Goal: Task Accomplishment & Management: Use online tool/utility

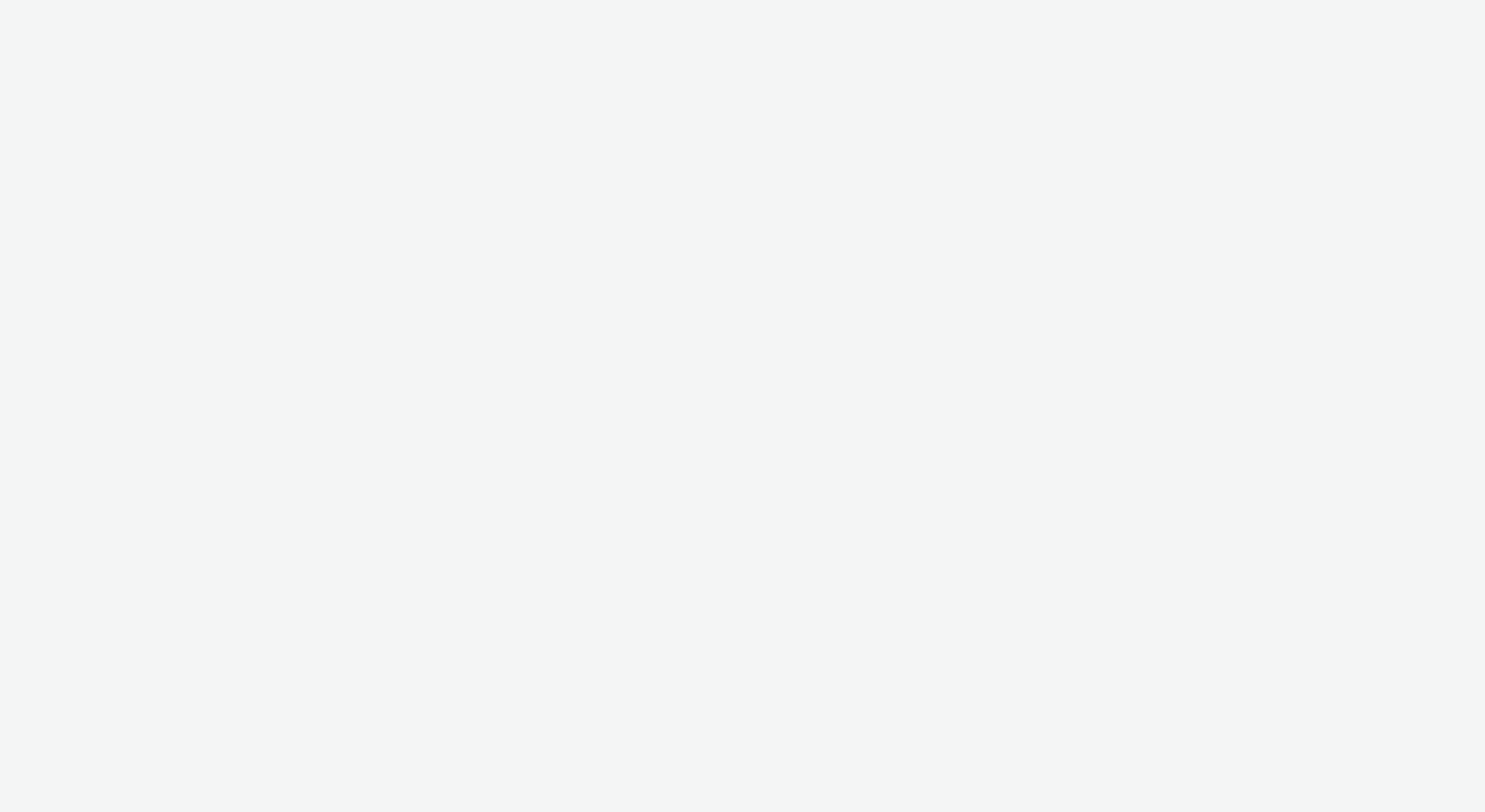
select select "ac009755-aa48-4799-8050-7a339a378eb8"
select select "72d91114-7b95-43df-950f-d064ccca4203"
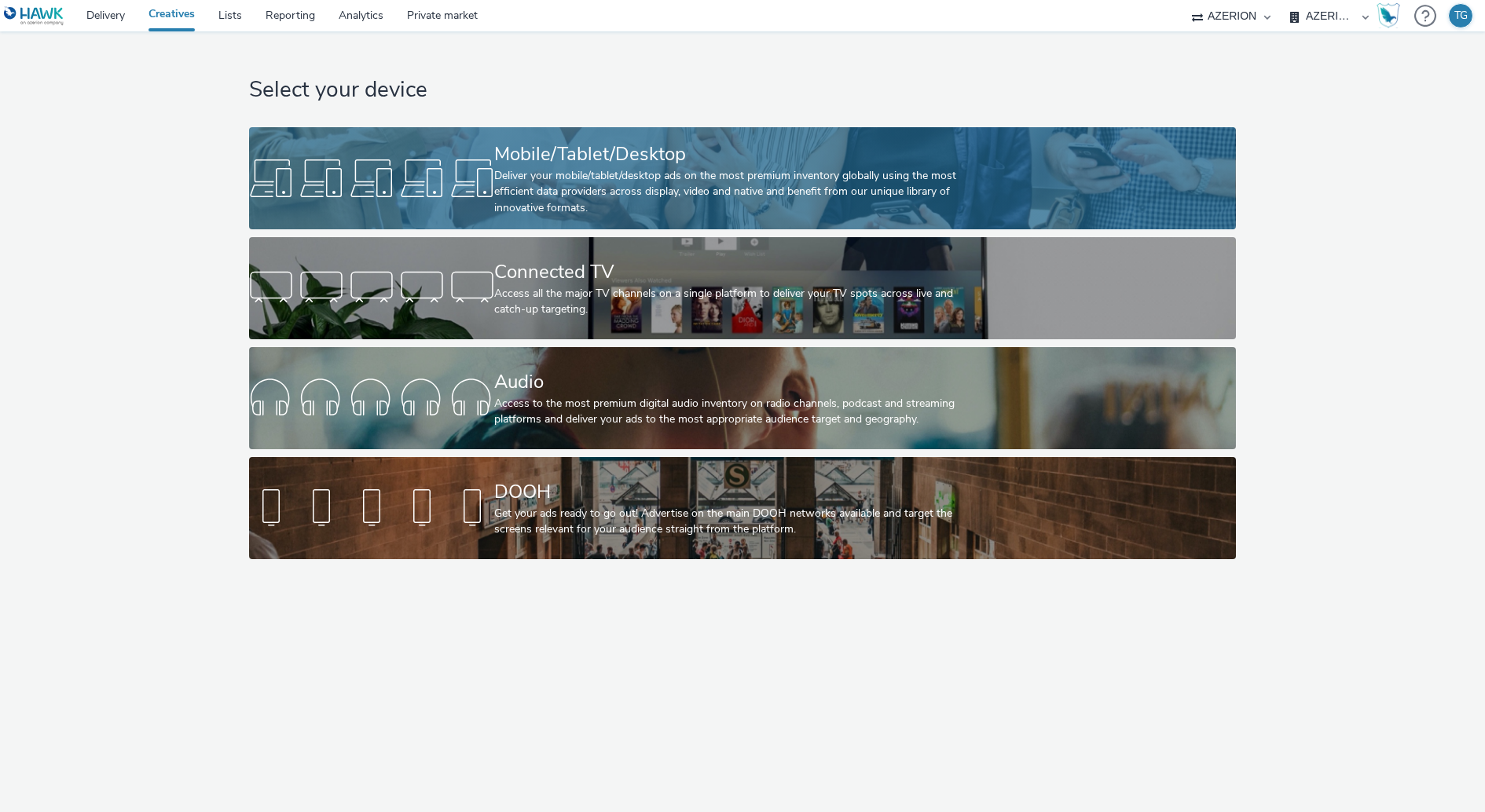
click at [530, 165] on div "Mobile/Tablet/Desktop" at bounding box center [739, 154] width 490 height 28
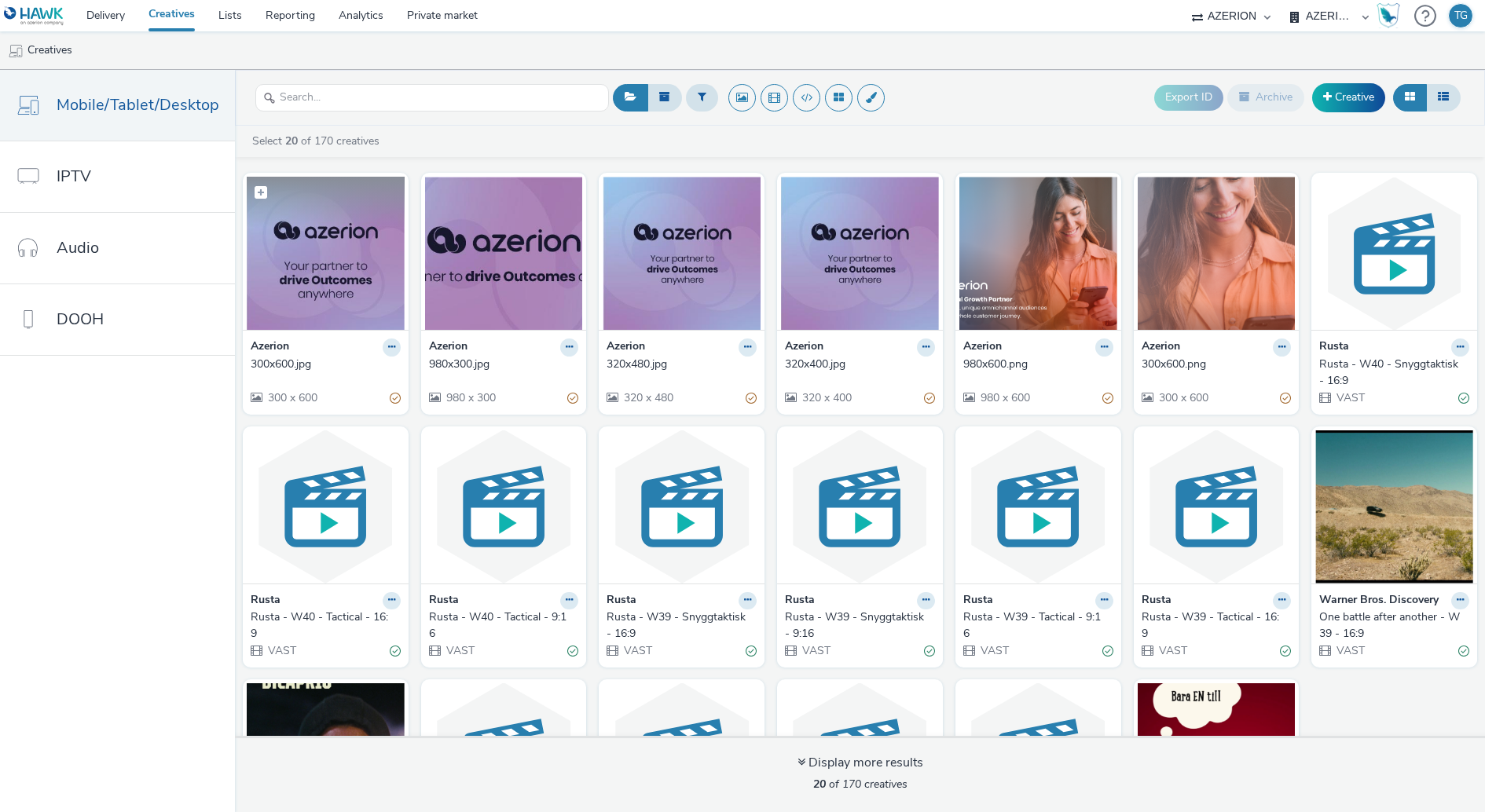
click at [312, 291] on img at bounding box center [325, 252] width 158 height 153
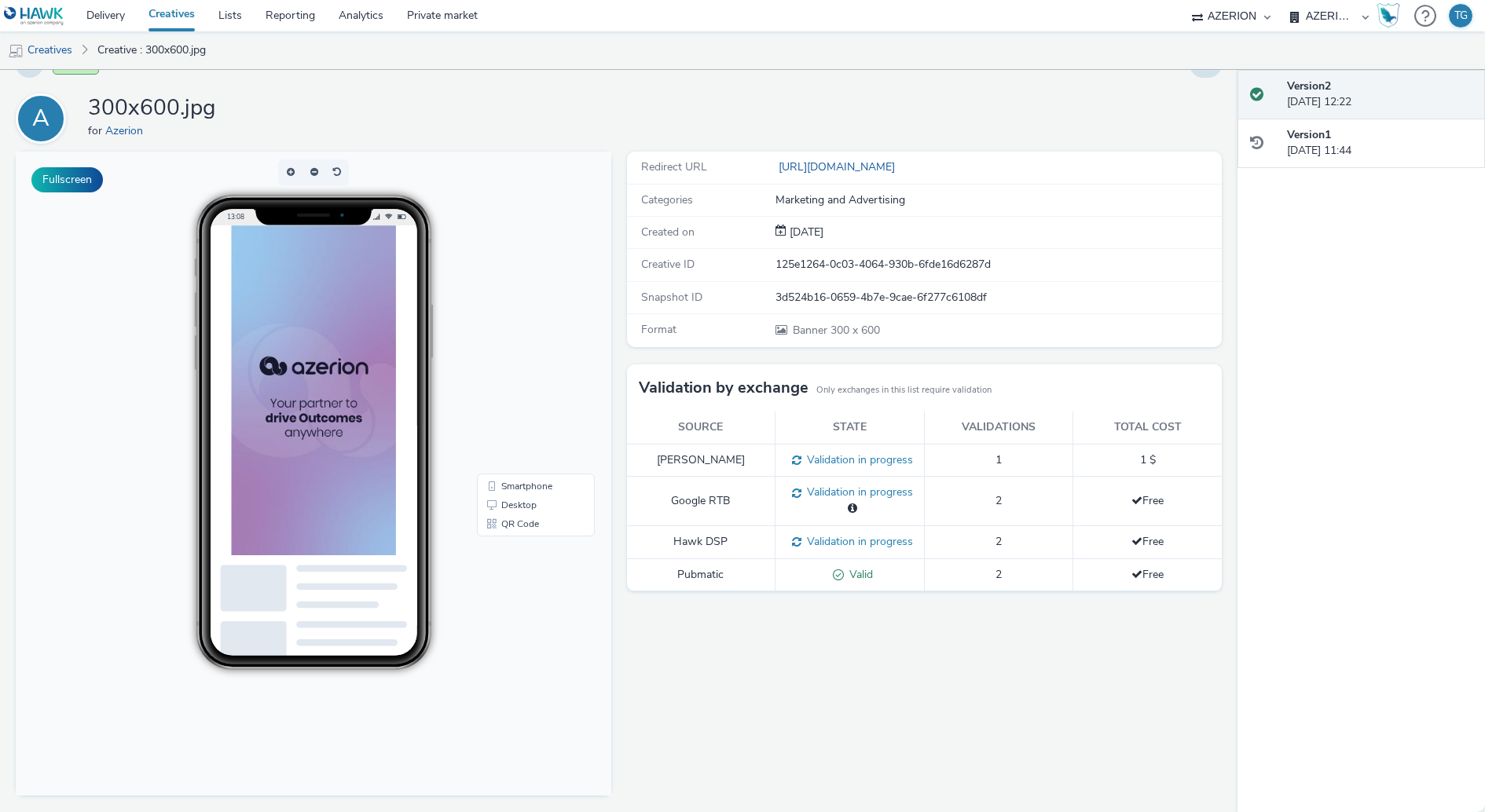
scroll to position [3, 0]
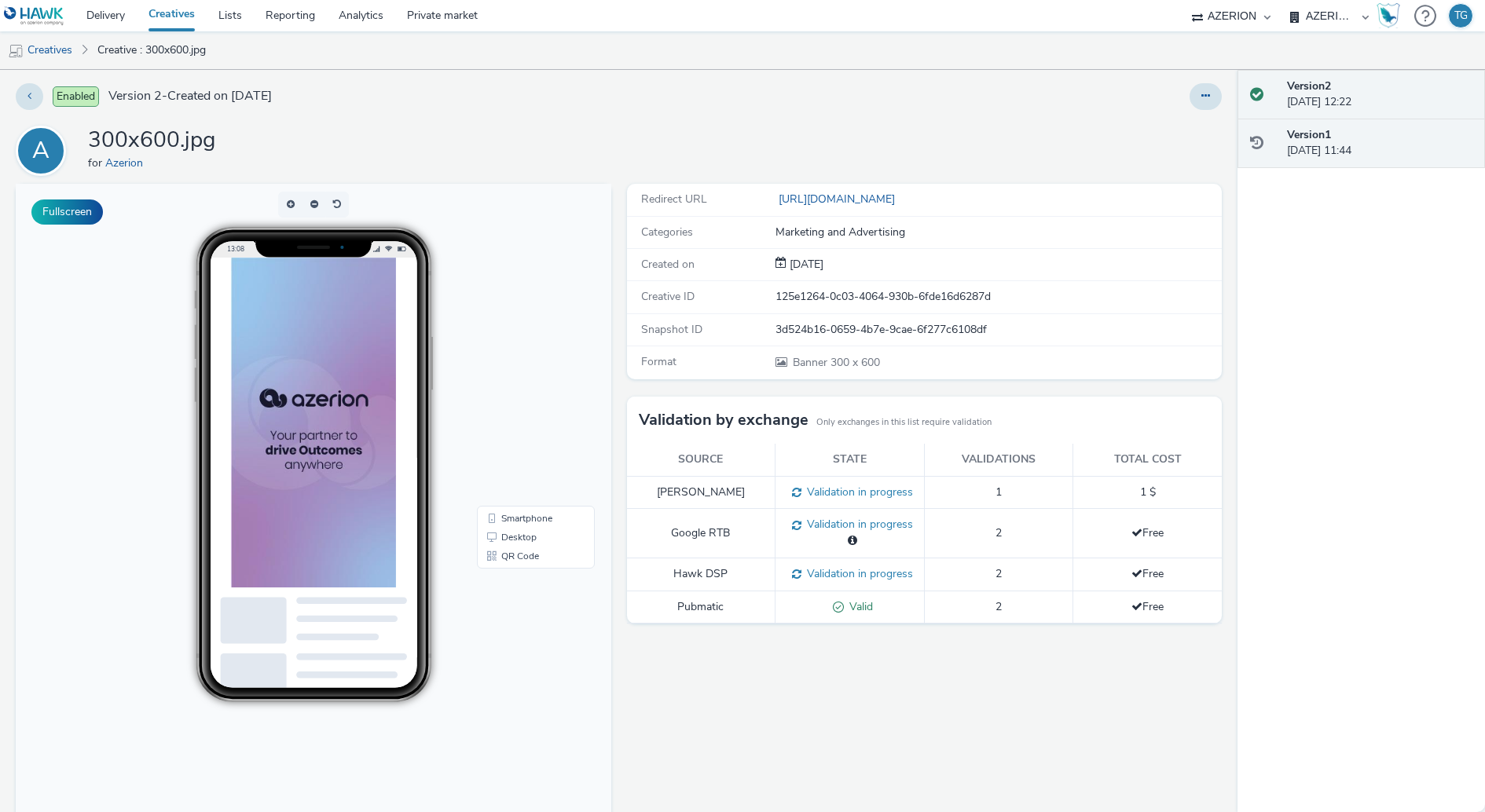
click at [1345, 144] on div "Version 1 01 October 2025, 11:44" at bounding box center [1379, 143] width 186 height 32
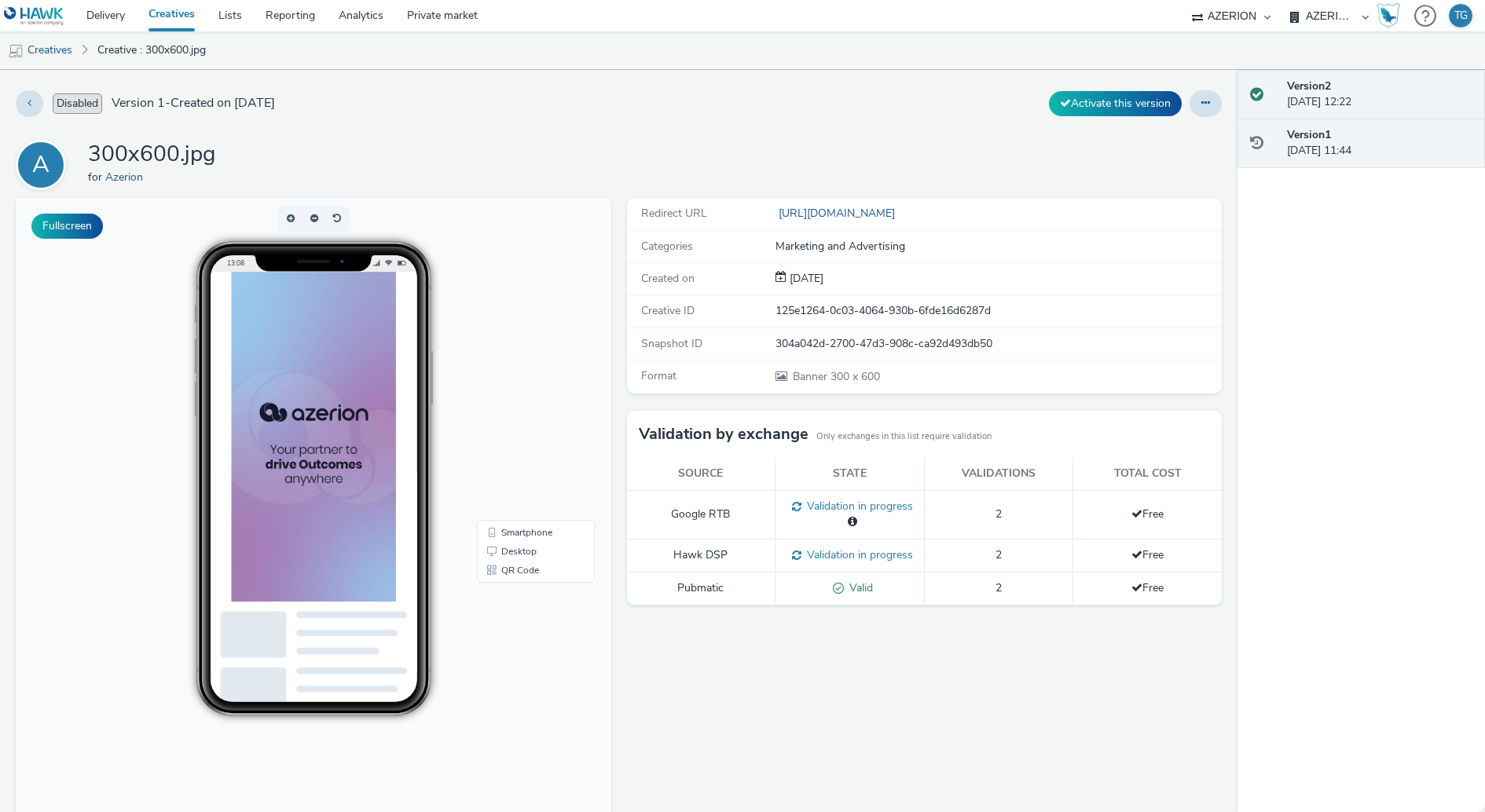
click at [1348, 94] on div "Version 2 01 October 2025, 12:22" at bounding box center [1379, 95] width 186 height 32
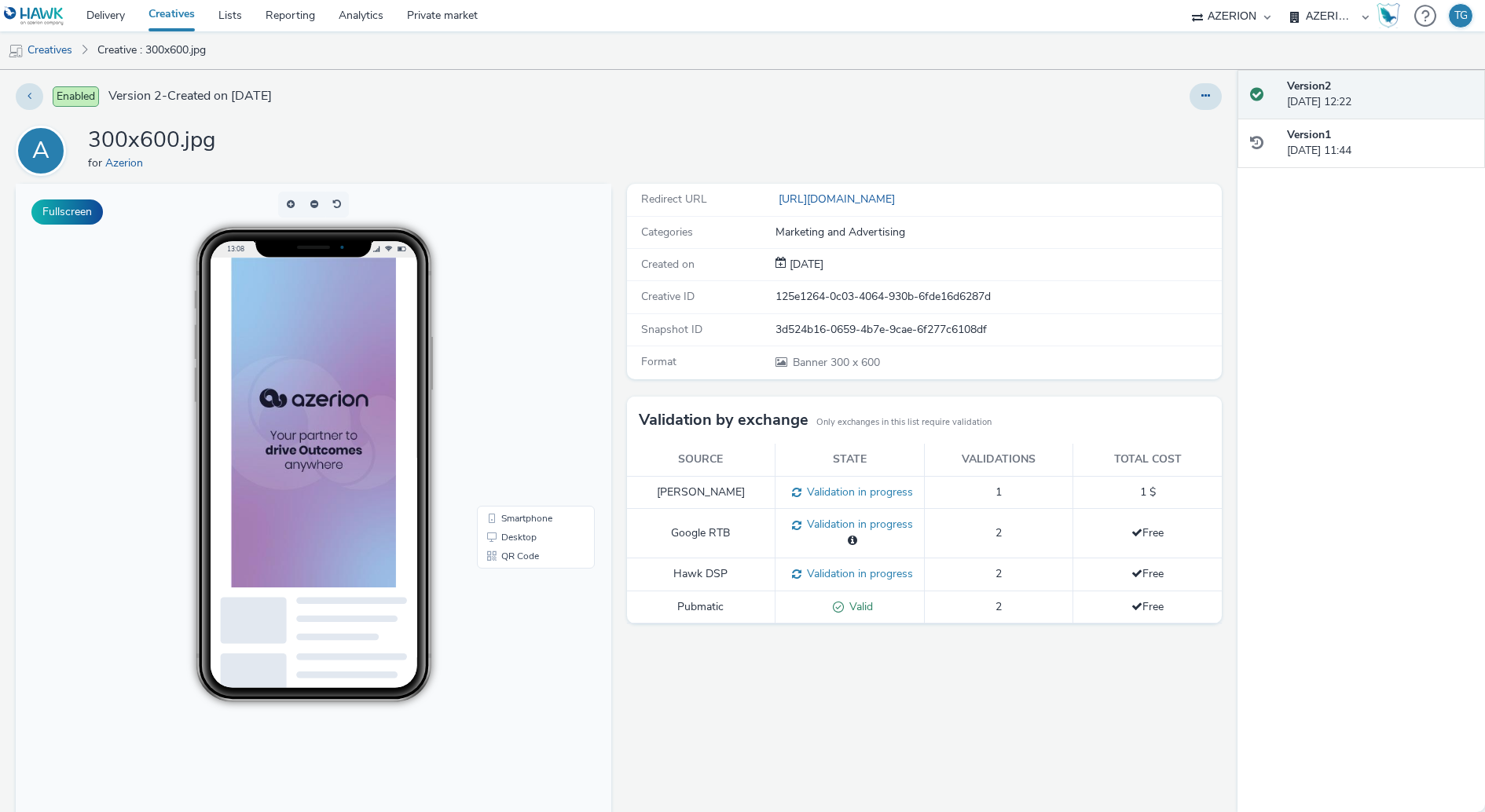
click at [859, 520] on span "Validation in progress" at bounding box center [857, 524] width 111 height 15
click at [112, 19] on link "Delivery" at bounding box center [106, 15] width 62 height 31
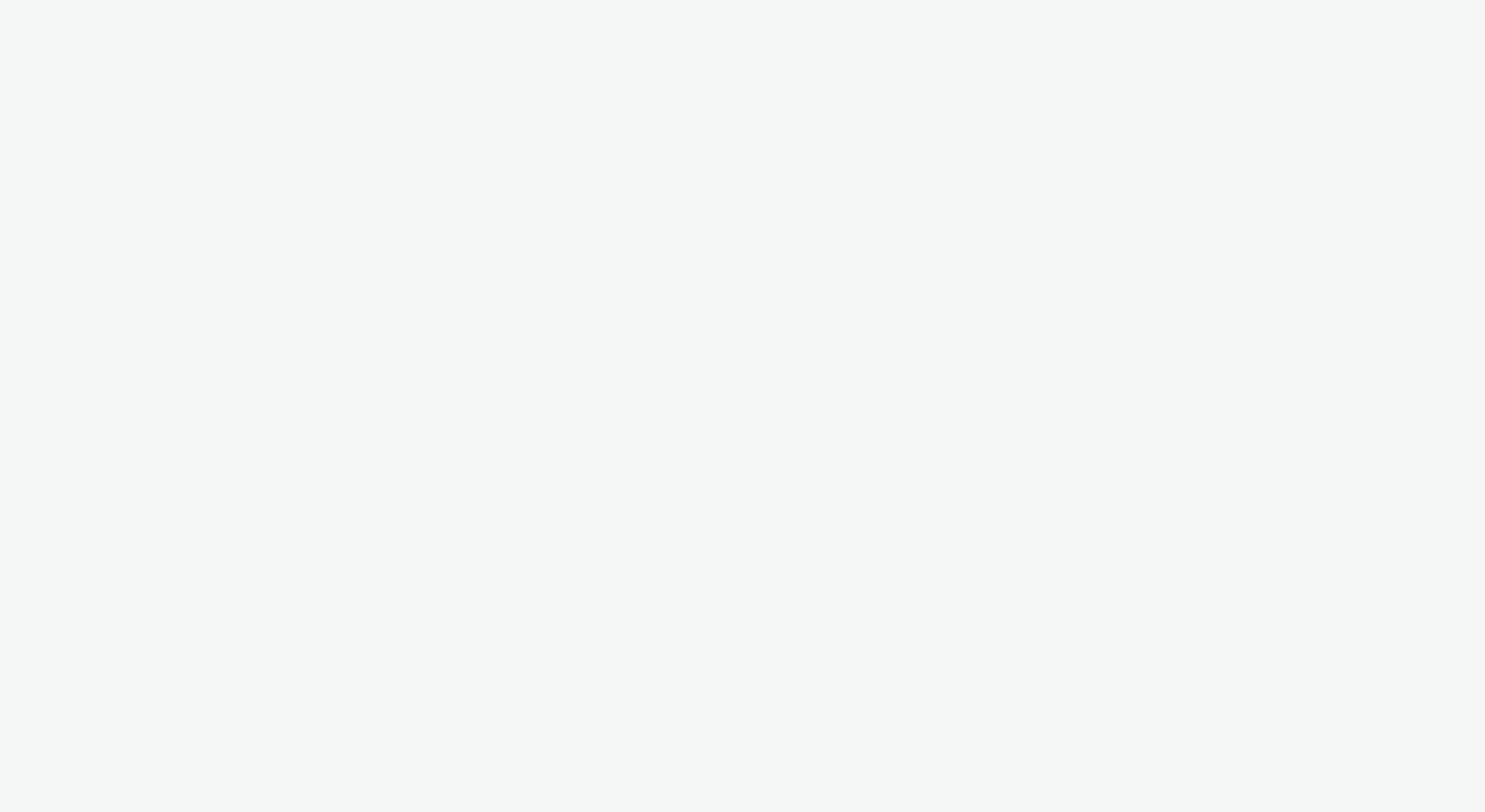
select select "ac009755-aa48-4799-8050-7a339a378eb8"
select select "72d91114-7b95-43df-950f-d064ccca4203"
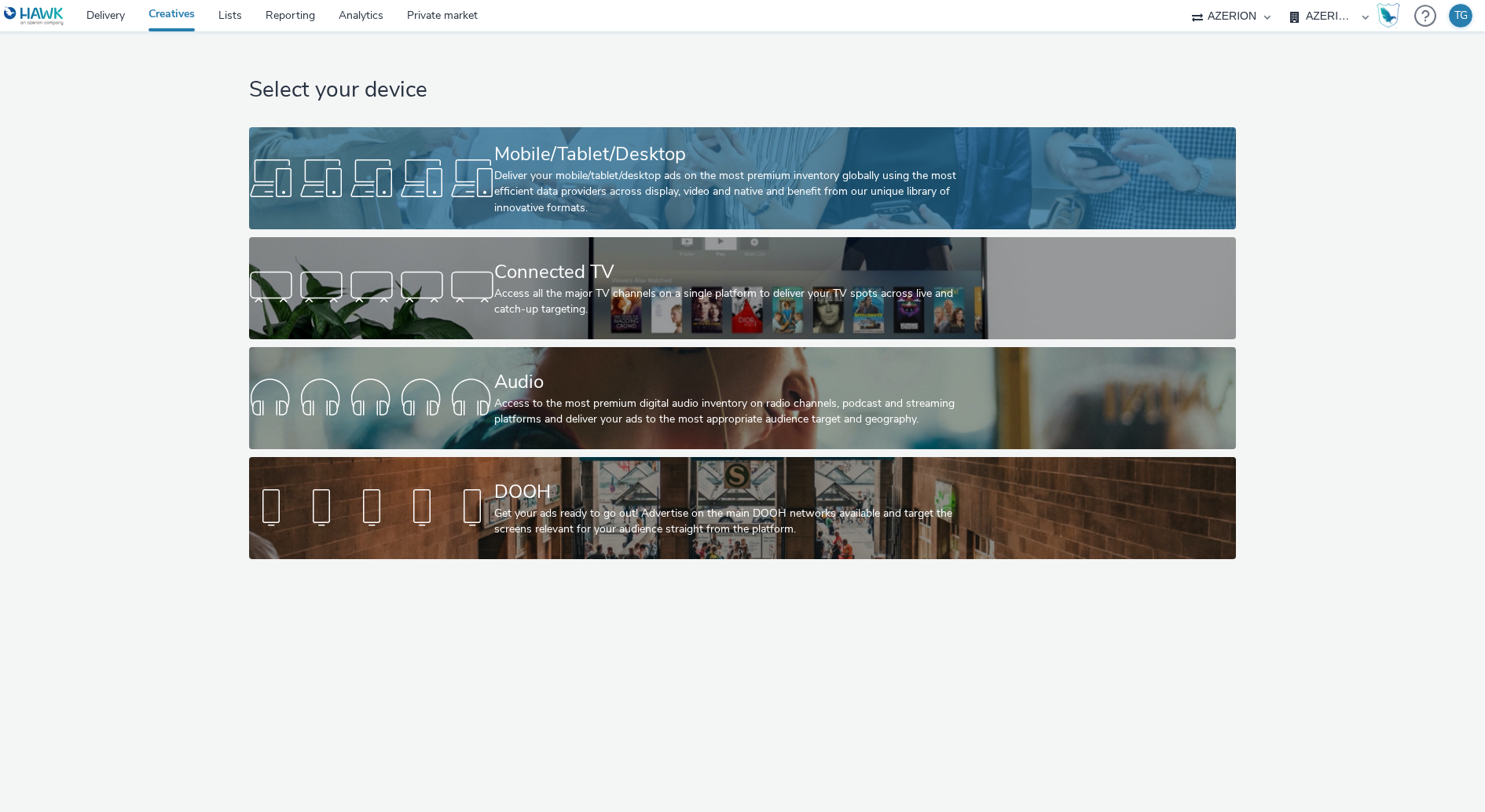
click at [546, 154] on div "Mobile/Tablet/Desktop" at bounding box center [739, 154] width 490 height 28
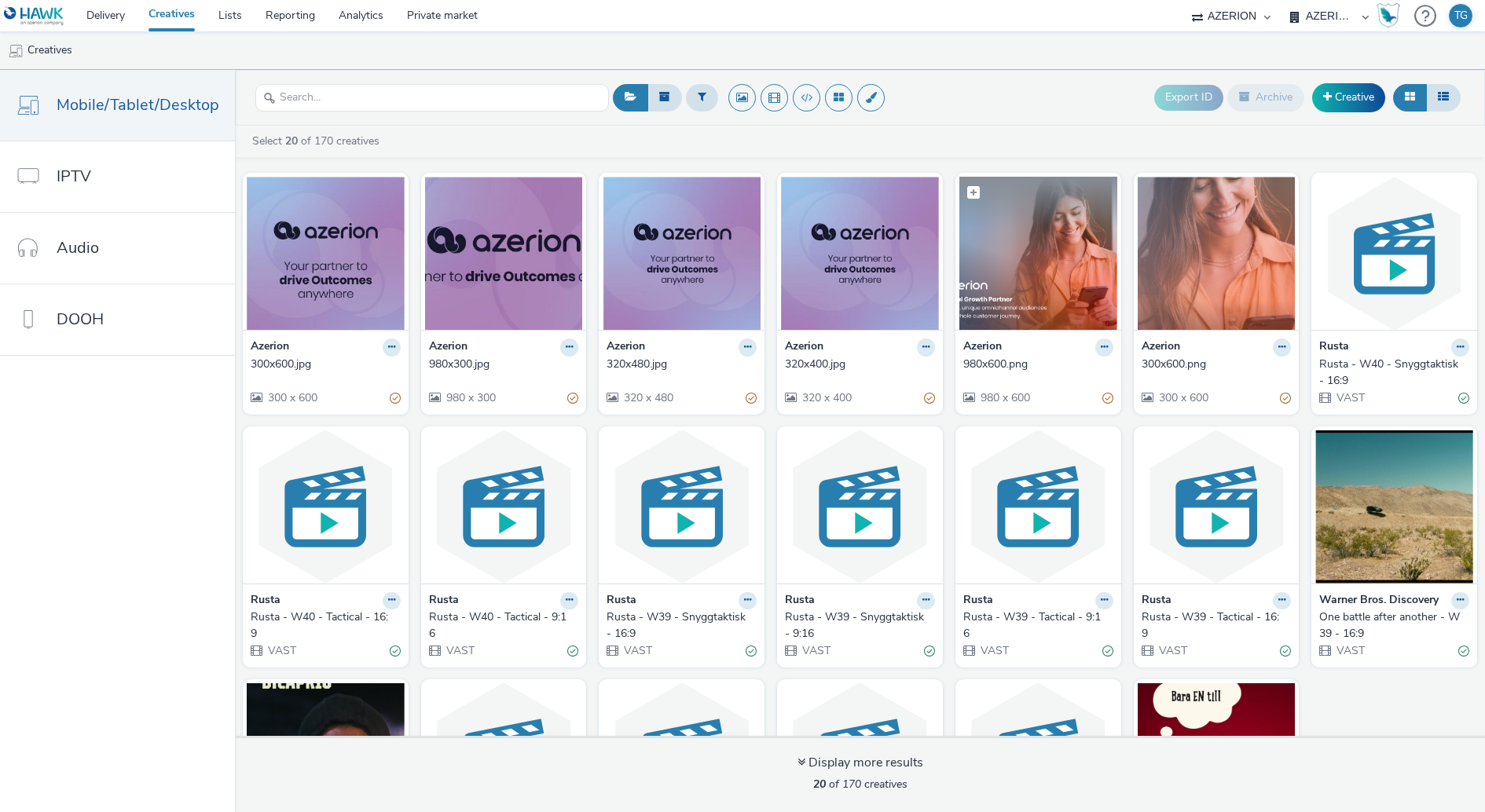
click at [1076, 254] on img at bounding box center [1038, 252] width 158 height 153
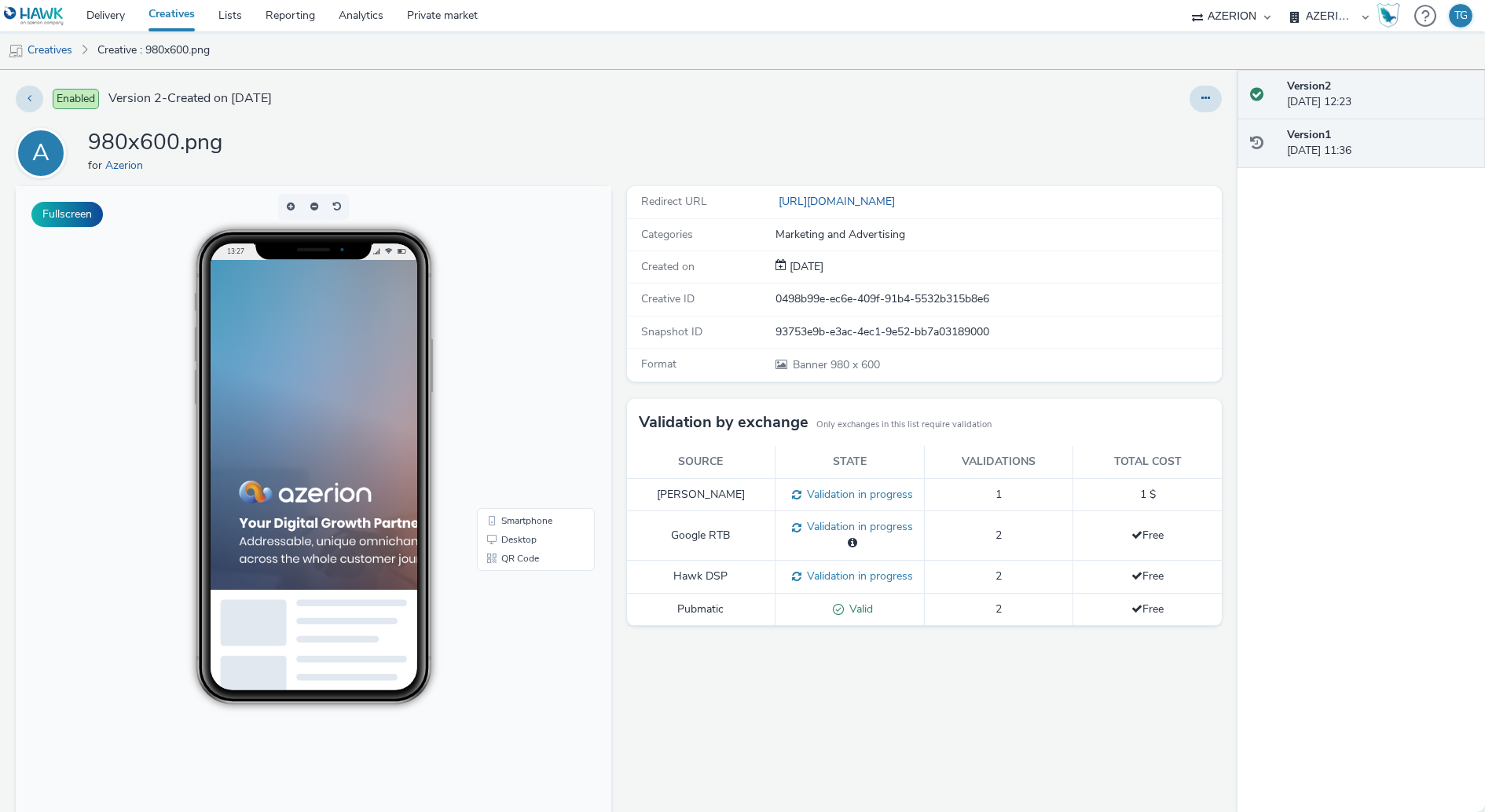
click at [1334, 145] on div "Version 1 [DATE] 11:36" at bounding box center [1379, 143] width 186 height 32
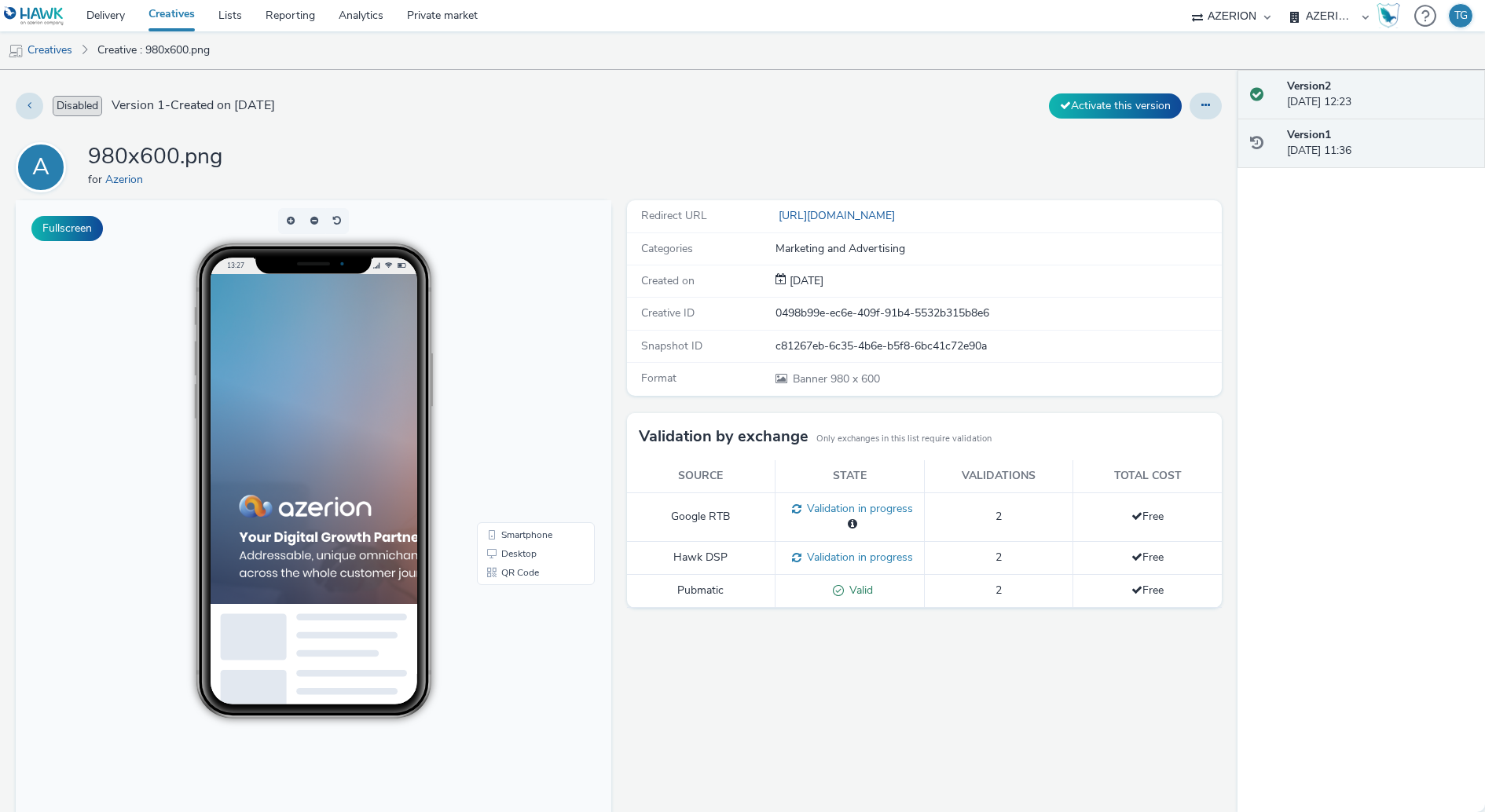
click at [1331, 95] on div "Version 2 [DATE] 12:23" at bounding box center [1379, 95] width 186 height 32
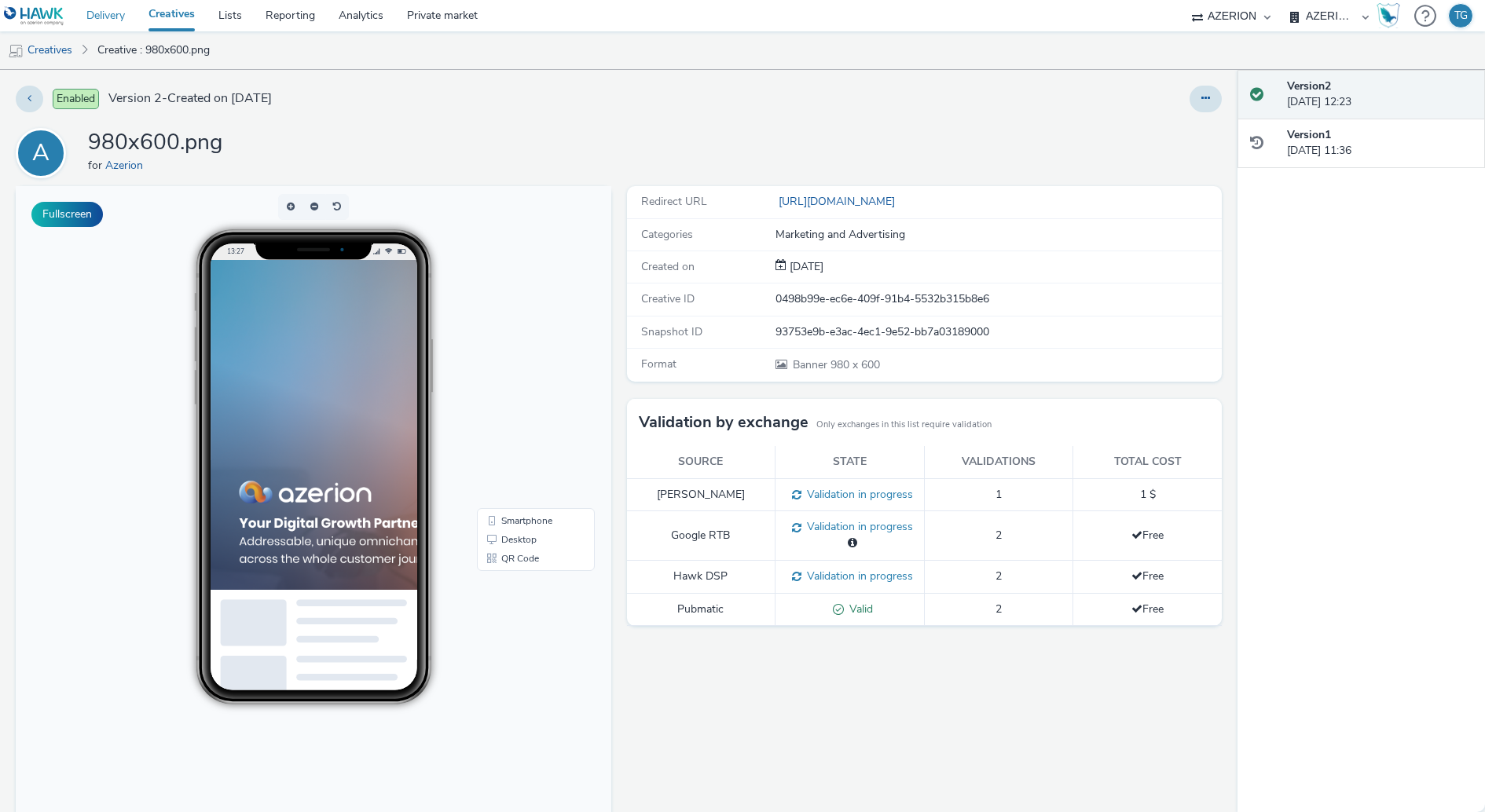
click at [107, 9] on link "Delivery" at bounding box center [106, 15] width 62 height 31
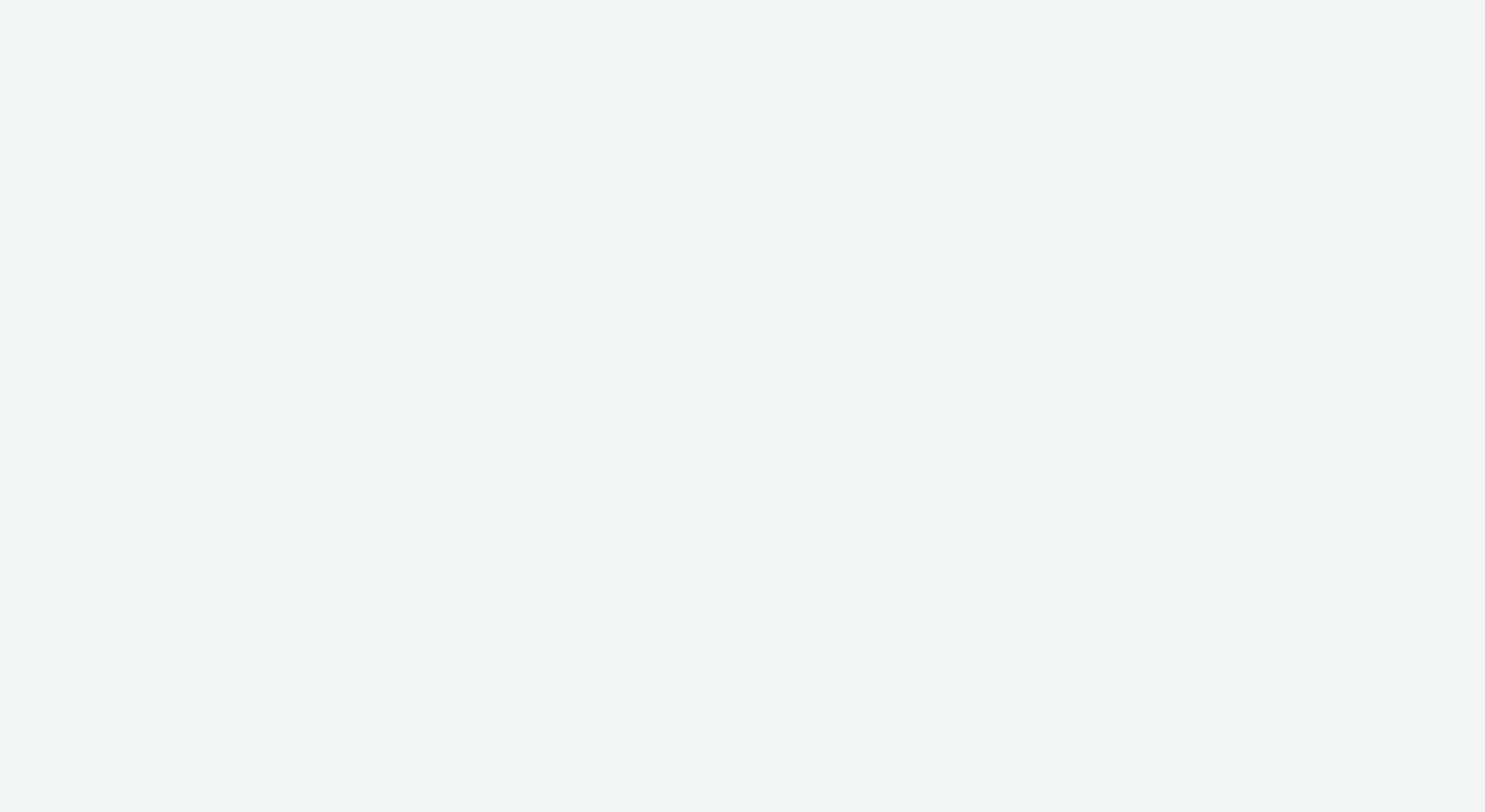
select select "ac009755-aa48-4799-8050-7a339a378eb8"
select select "72d91114-7b95-43df-950f-d064ccca4203"
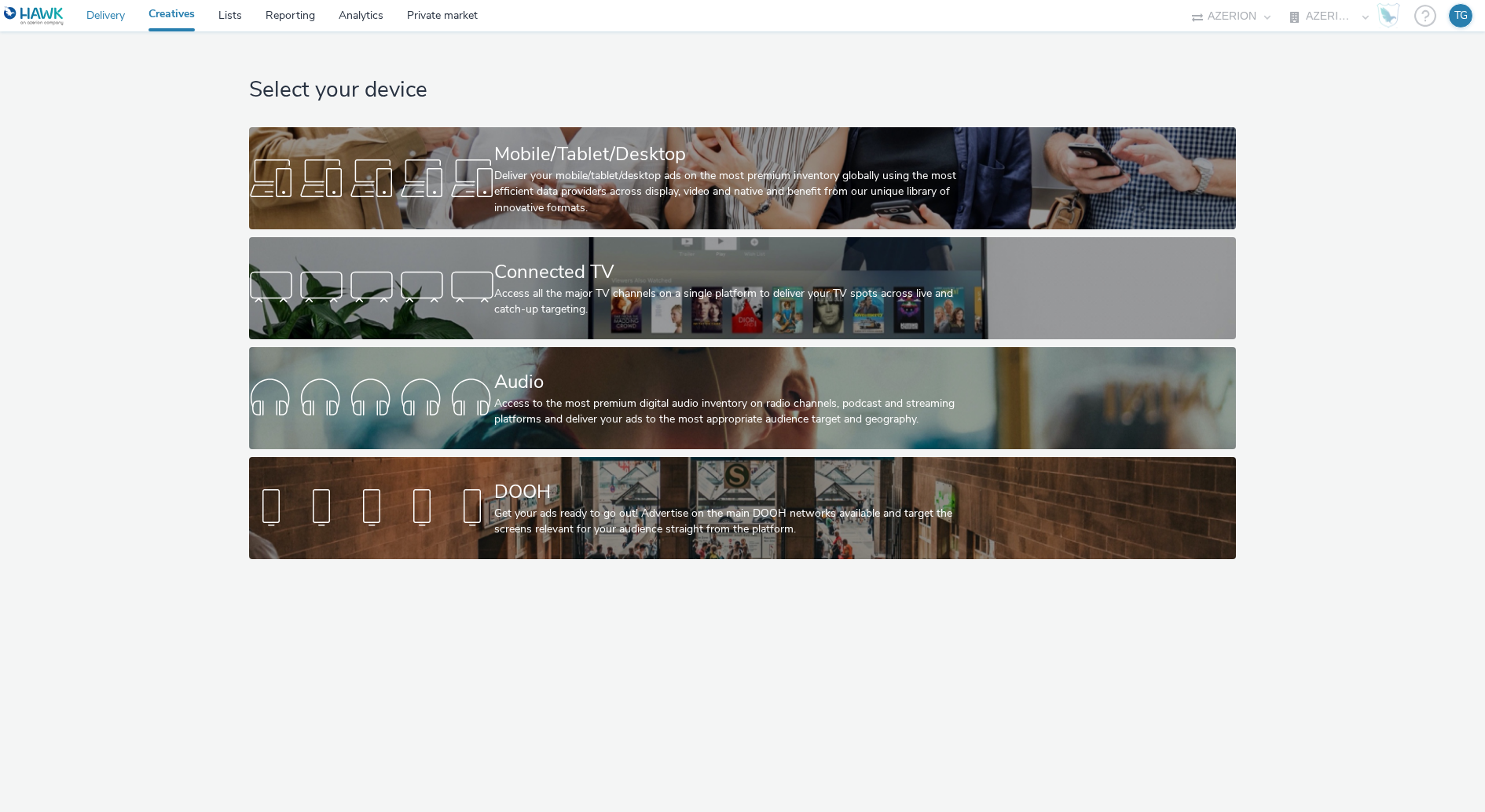
click at [110, 11] on link "Delivery" at bounding box center [106, 15] width 62 height 31
